Goal: Answer question/provide support

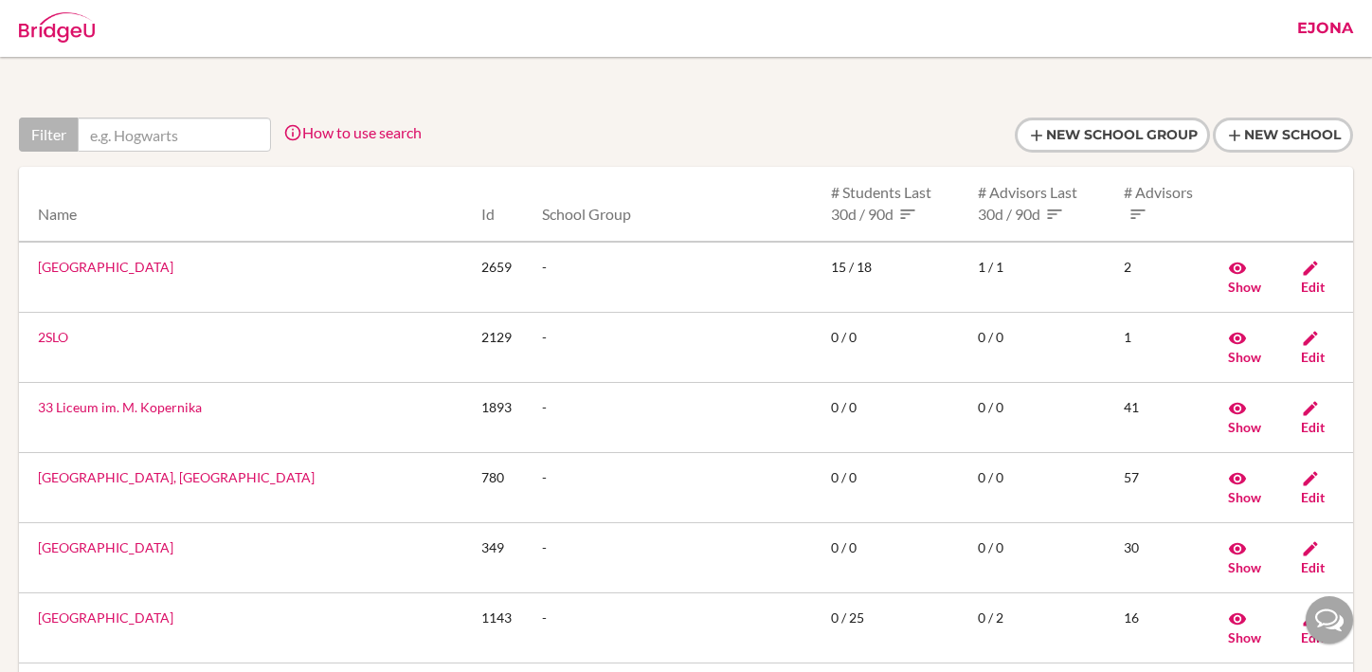
click at [1333, 31] on link "Ejona" at bounding box center [1325, 28] width 75 height 57
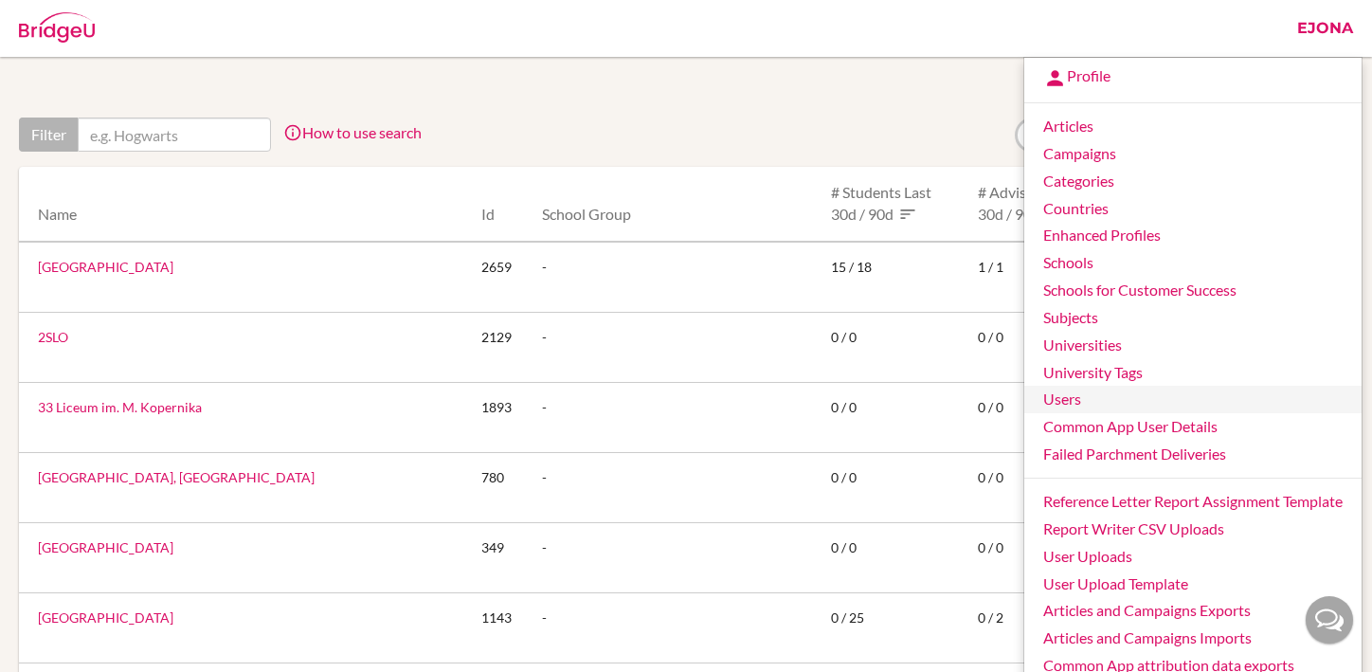
click at [1066, 400] on link "Users" at bounding box center [1192, 399] width 337 height 27
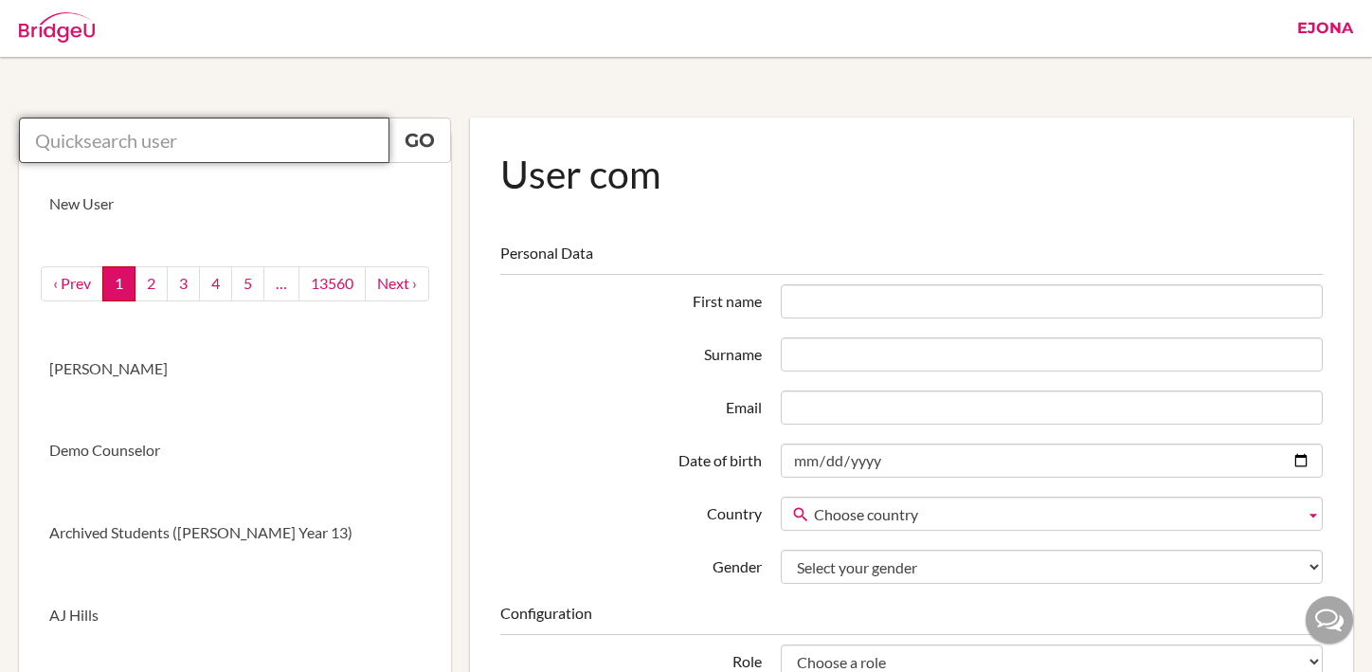
click at [190, 136] on input "text" at bounding box center [204, 139] width 370 height 45
paste input "[EMAIL_ADDRESS][DOMAIN_NAME]"
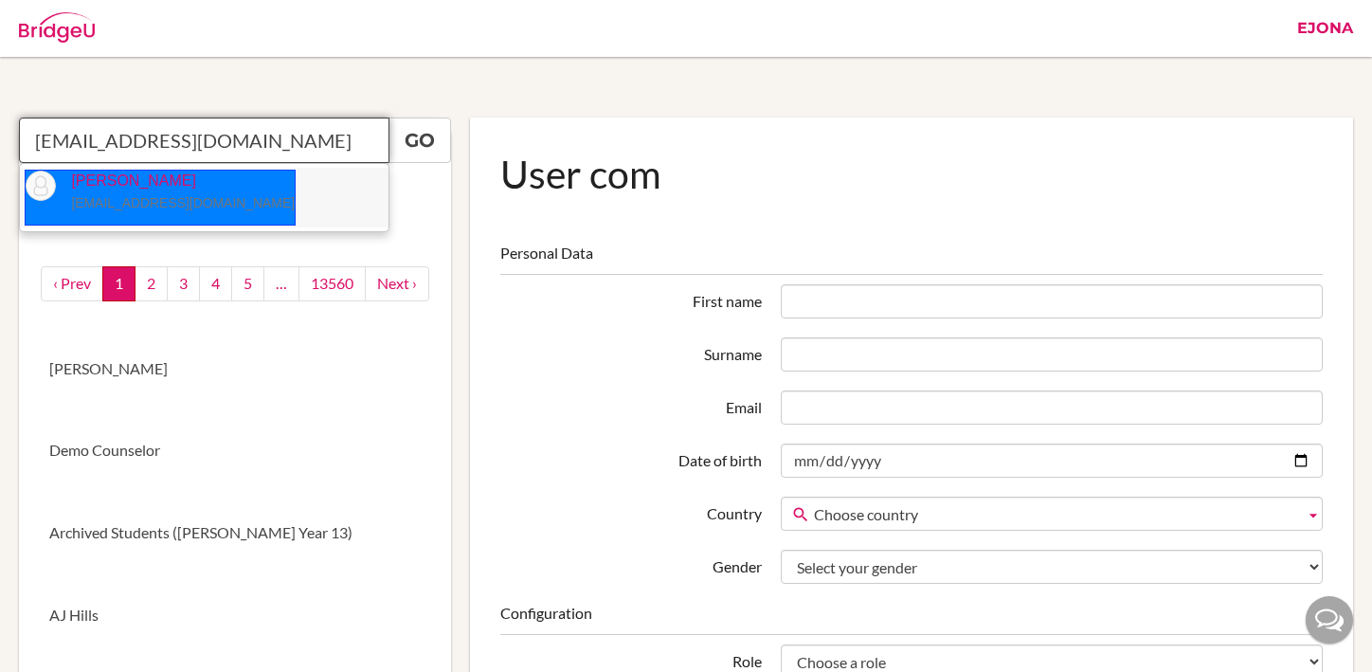
click at [190, 187] on p "[PERSON_NAME] [EMAIL_ADDRESS][DOMAIN_NAME]" at bounding box center [175, 193] width 239 height 44
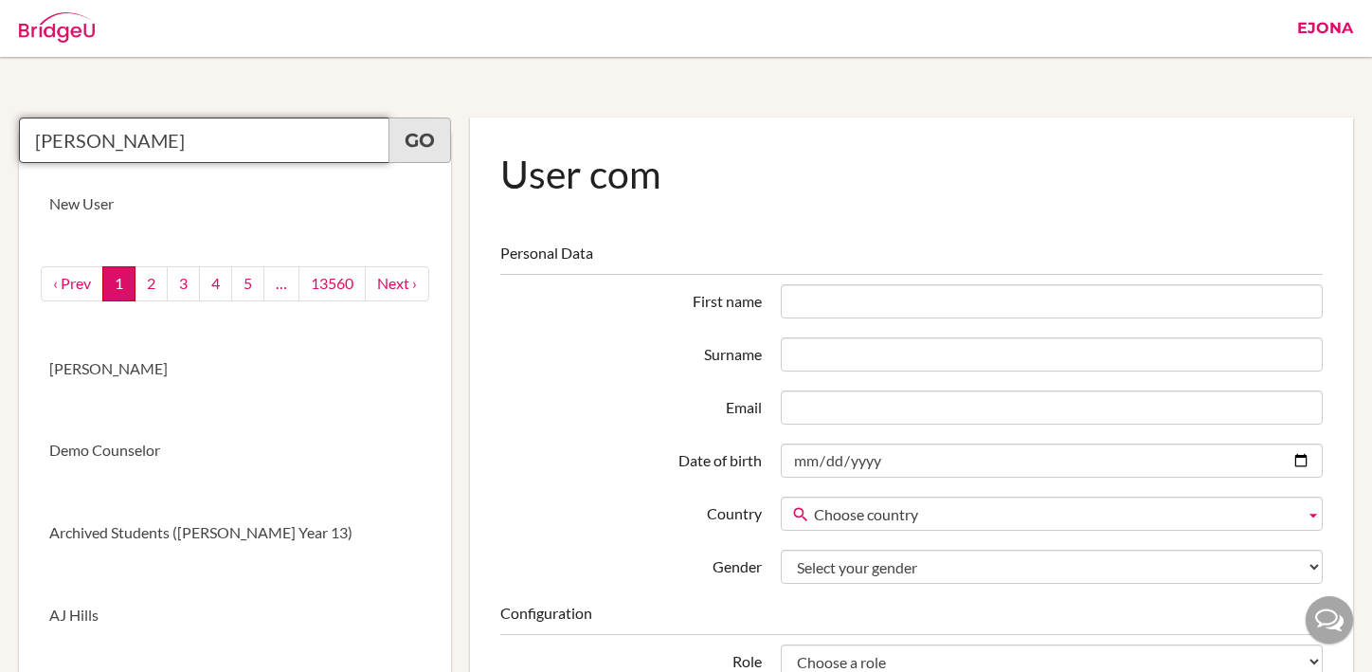
type input "[PERSON_NAME]"
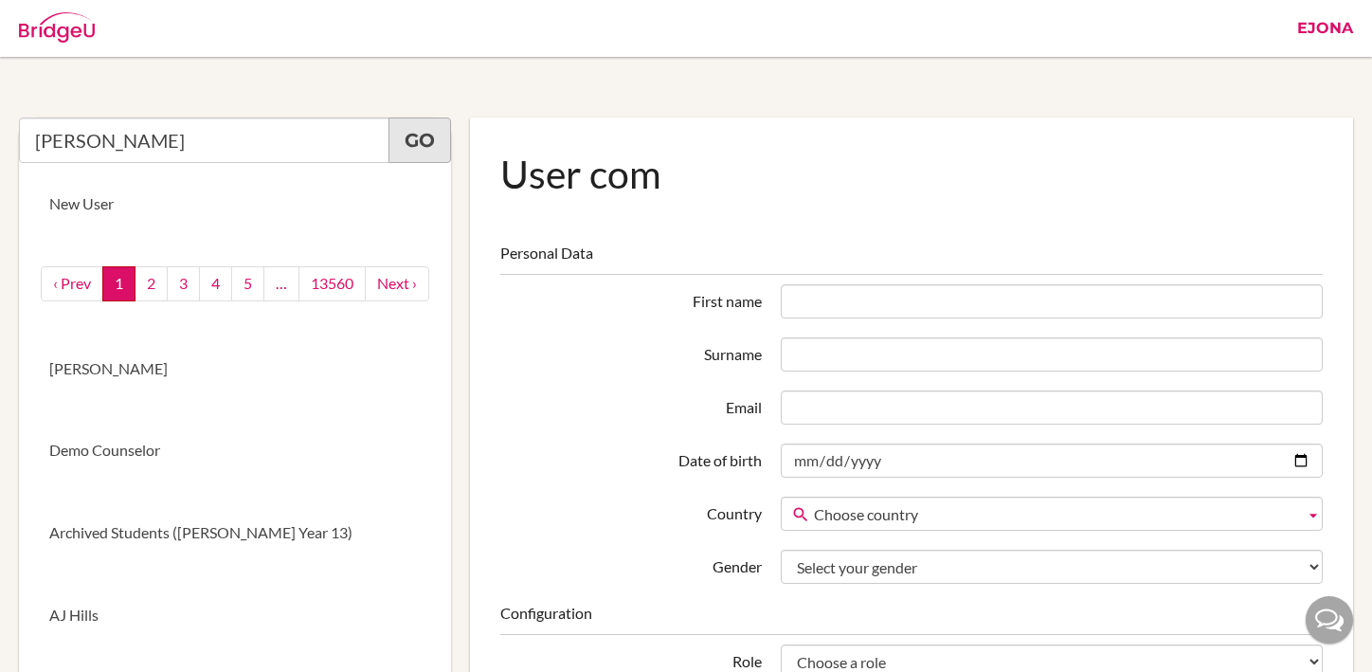
click at [424, 137] on link "Go" at bounding box center [419, 139] width 63 height 45
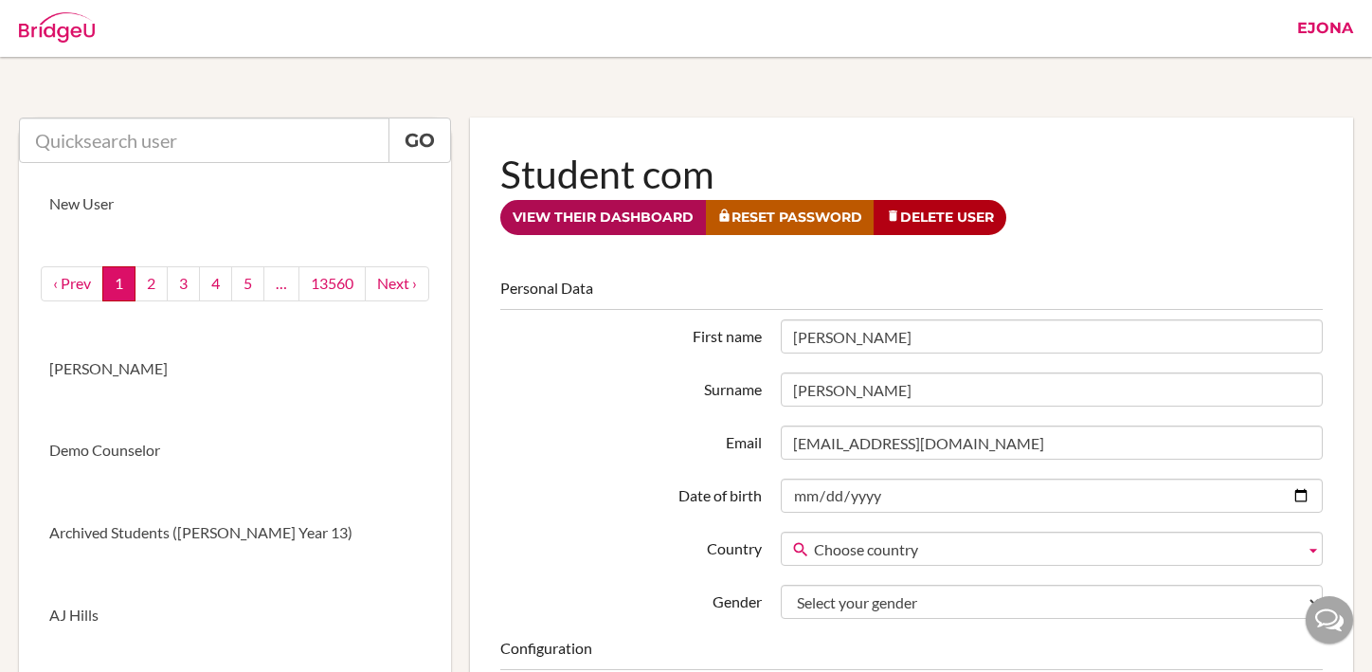
click at [597, 213] on link "View their dashboard" at bounding box center [603, 217] width 206 height 35
